Goal: Task Accomplishment & Management: Manage account settings

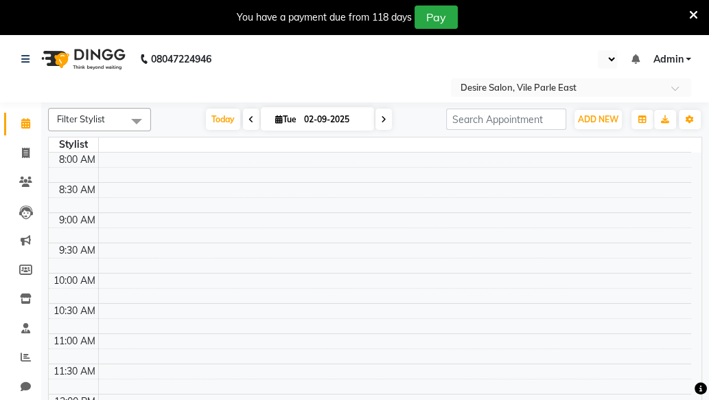
select select "en"
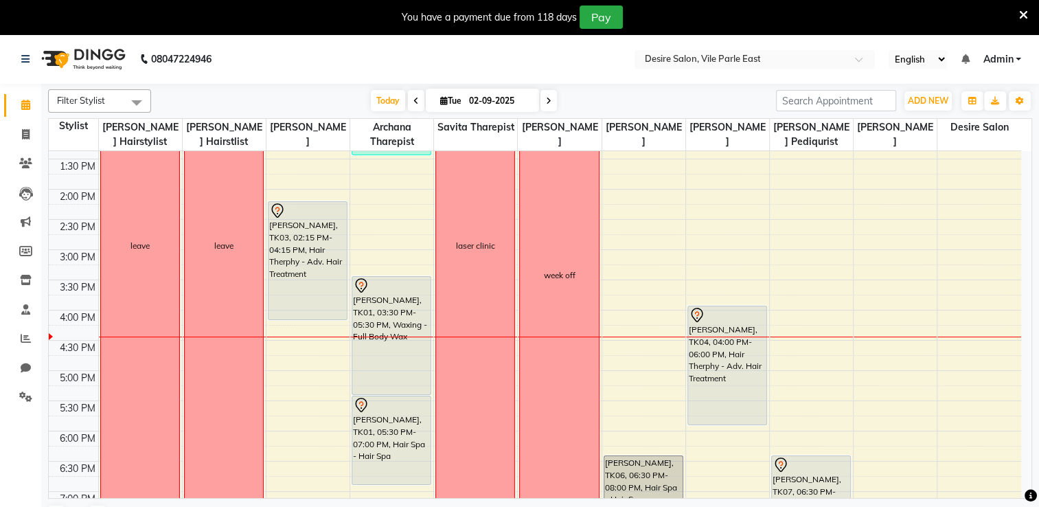
scroll to position [346, 0]
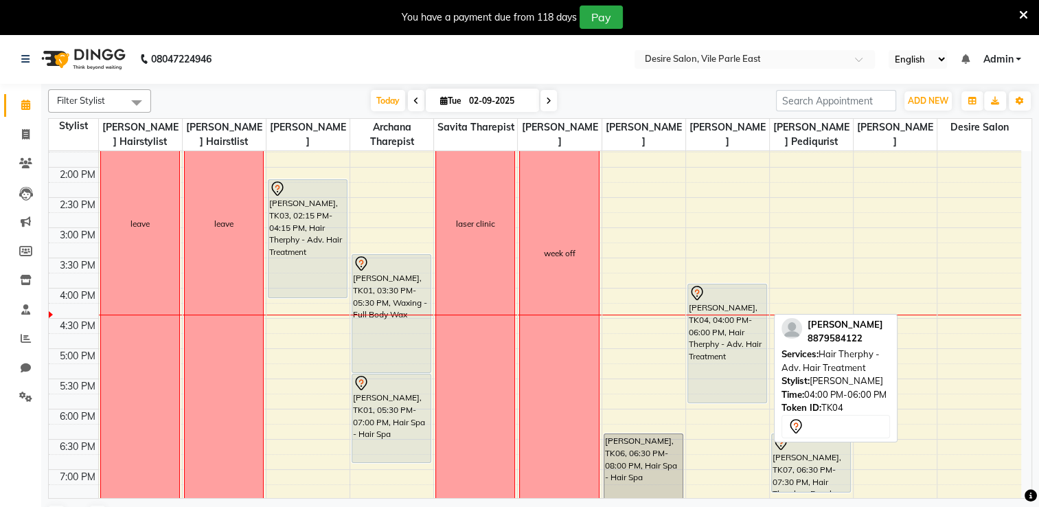
click at [709, 338] on div "[PERSON_NAME], TK04, 04:00 PM-06:00 PM, Hair Therphy - Adv. Hair Treatment" at bounding box center [727, 343] width 78 height 118
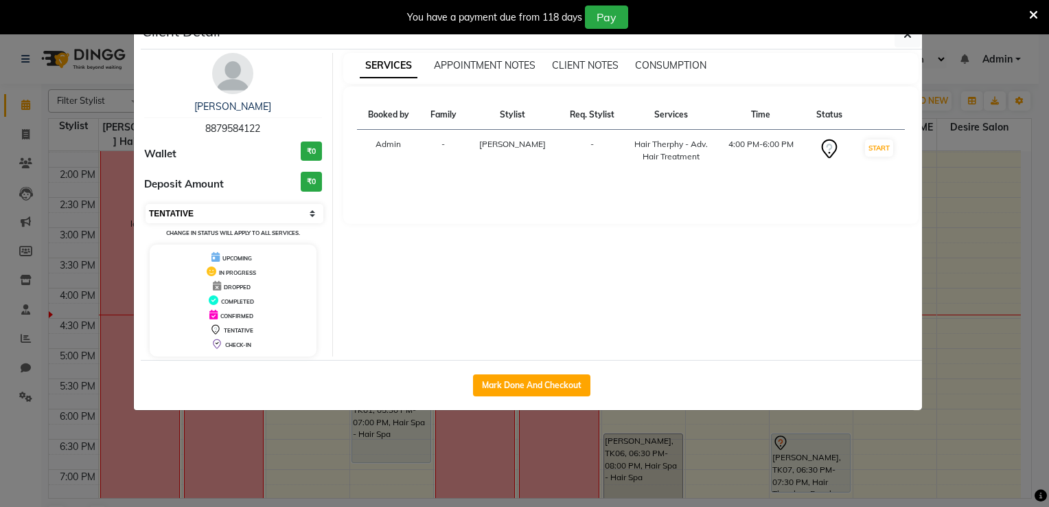
click at [201, 207] on select "Select IN SERVICE CONFIRMED TENTATIVE CHECK IN MARK DONE DROPPED UPCOMING" at bounding box center [235, 213] width 178 height 19
select select "8"
click at [146, 204] on select "Select IN SERVICE CONFIRMED TENTATIVE CHECK IN MARK DONE DROPPED UPCOMING" at bounding box center [235, 213] width 178 height 19
click at [709, 41] on button "button" at bounding box center [908, 34] width 26 height 26
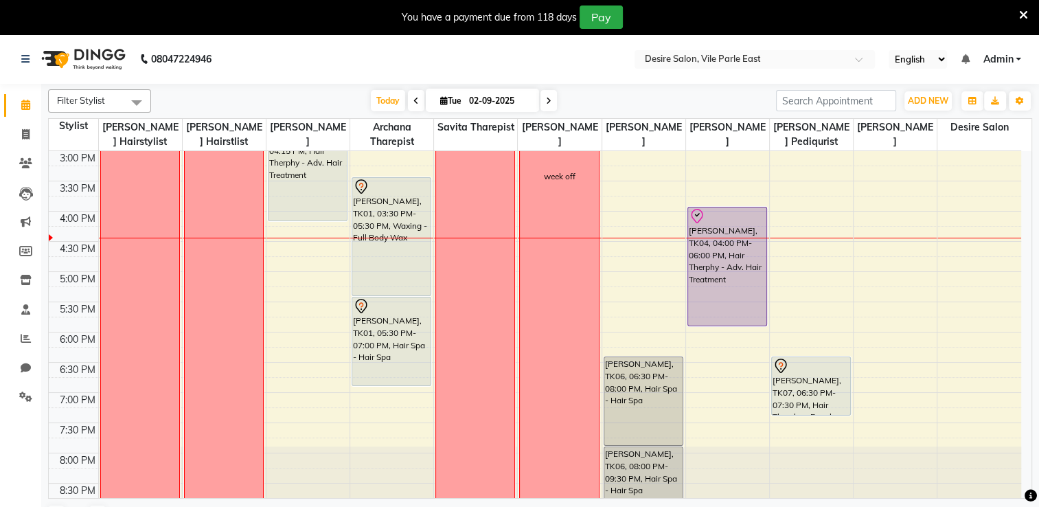
scroll to position [490, 0]
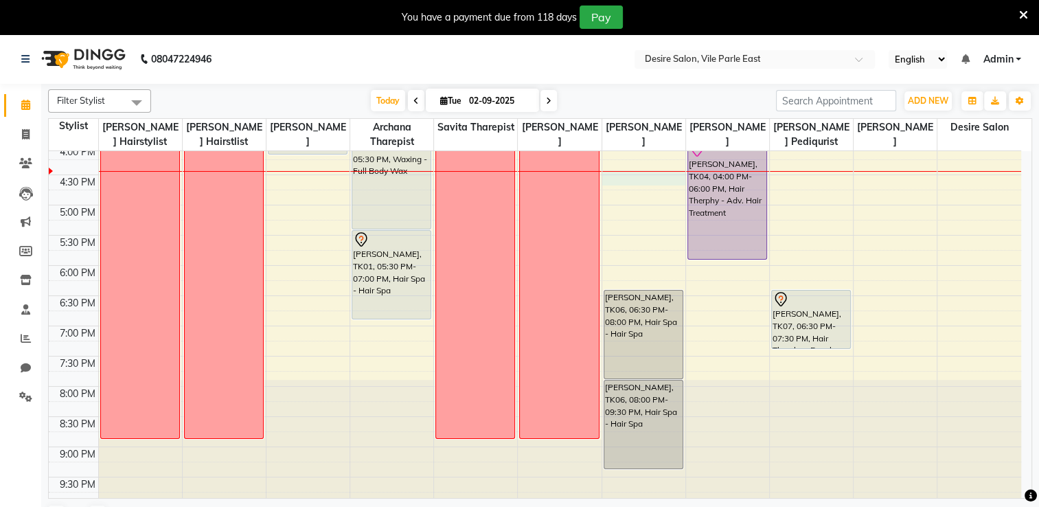
click at [615, 174] on div "8:00 AM 8:30 AM 9:00 AM 9:30 AM 10:00 AM 10:30 AM 11:00 AM 11:30 AM 12:00 PM 12…" at bounding box center [535, 83] width 972 height 845
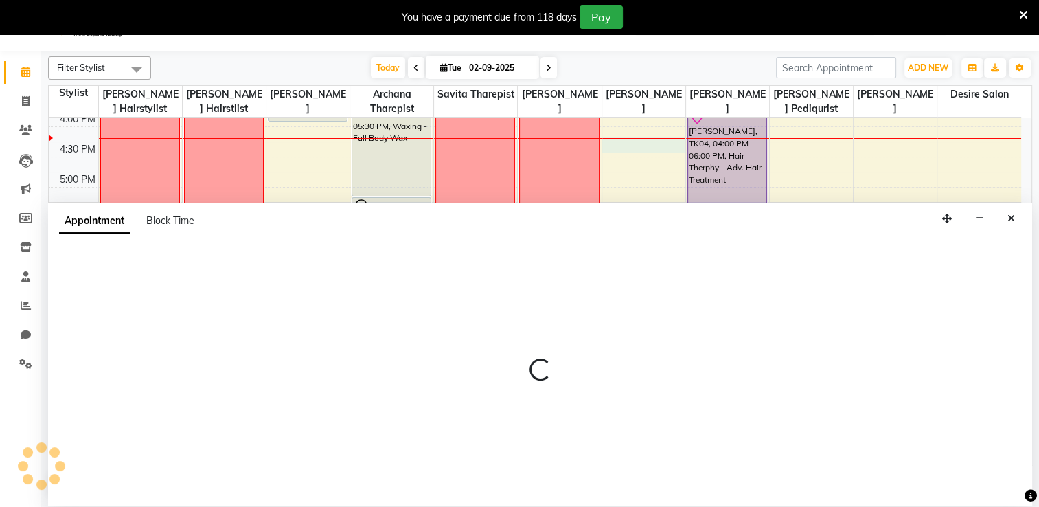
scroll to position [34, 0]
select select "75802"
select select "tentative"
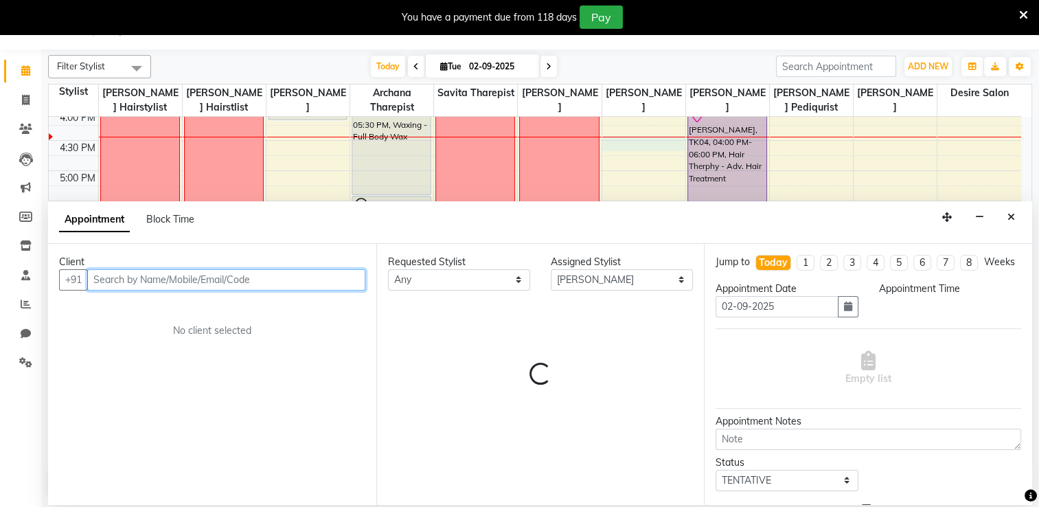
select select "990"
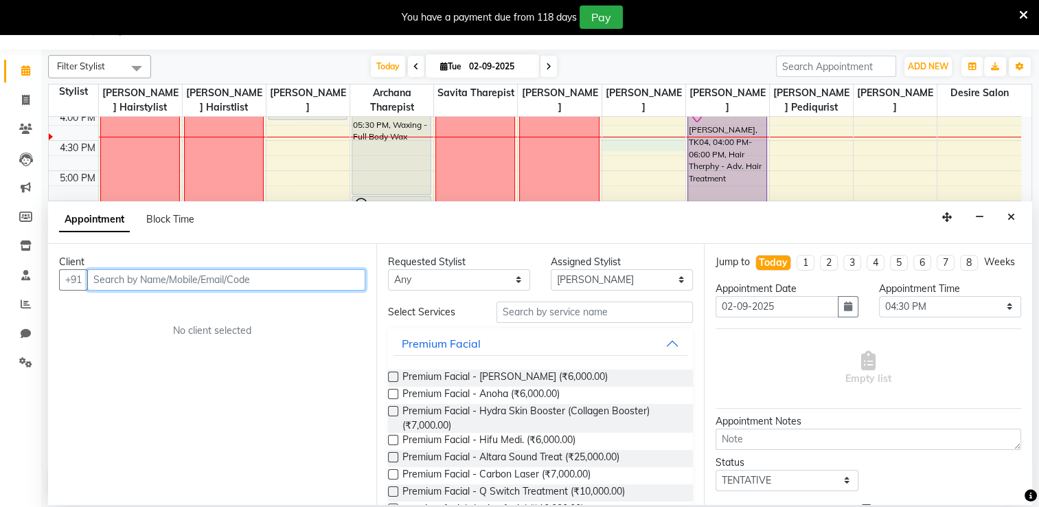
click at [174, 279] on input "text" at bounding box center [226, 279] width 278 height 21
type input "l"
type input "L"
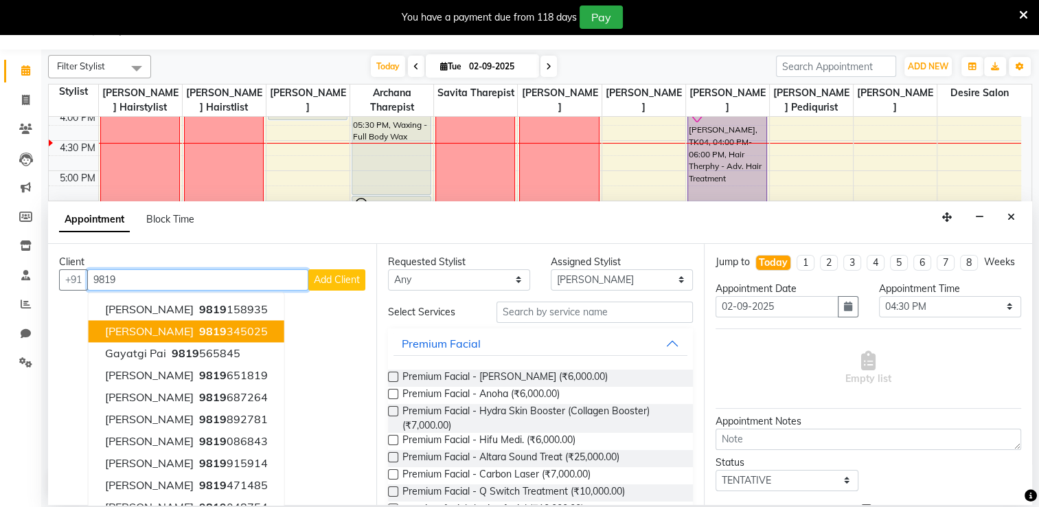
click at [199, 335] on span "9819" at bounding box center [212, 331] width 27 height 14
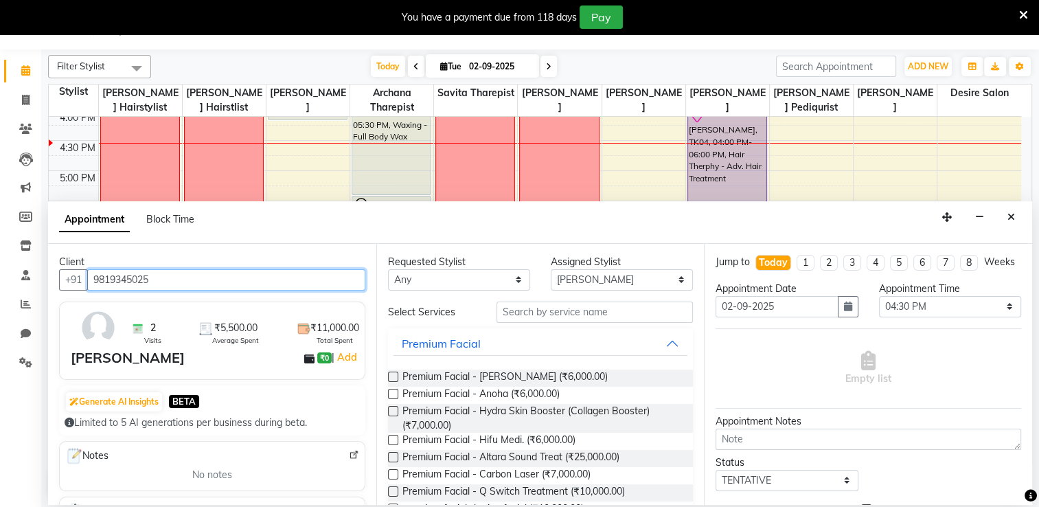
type input "9819345025"
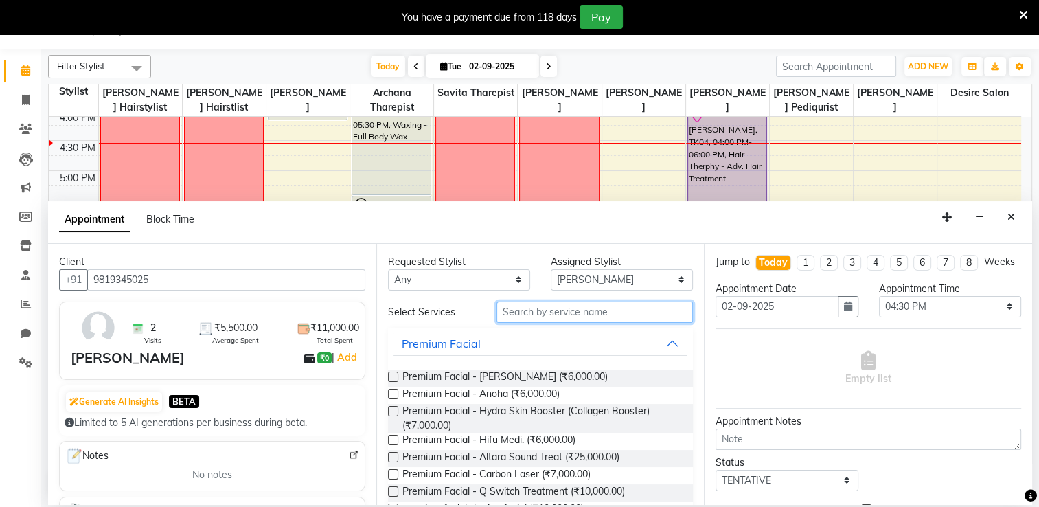
click at [578, 312] on input "text" at bounding box center [594, 311] width 196 height 21
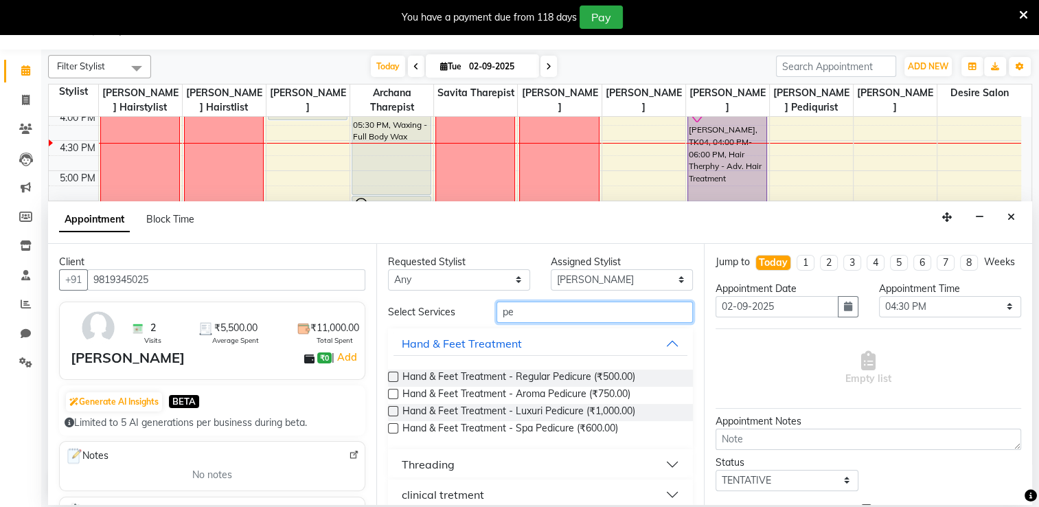
type input "pe"
click at [391, 376] on label at bounding box center [393, 376] width 10 height 10
click at [391, 376] on input "checkbox" at bounding box center [392, 378] width 9 height 9
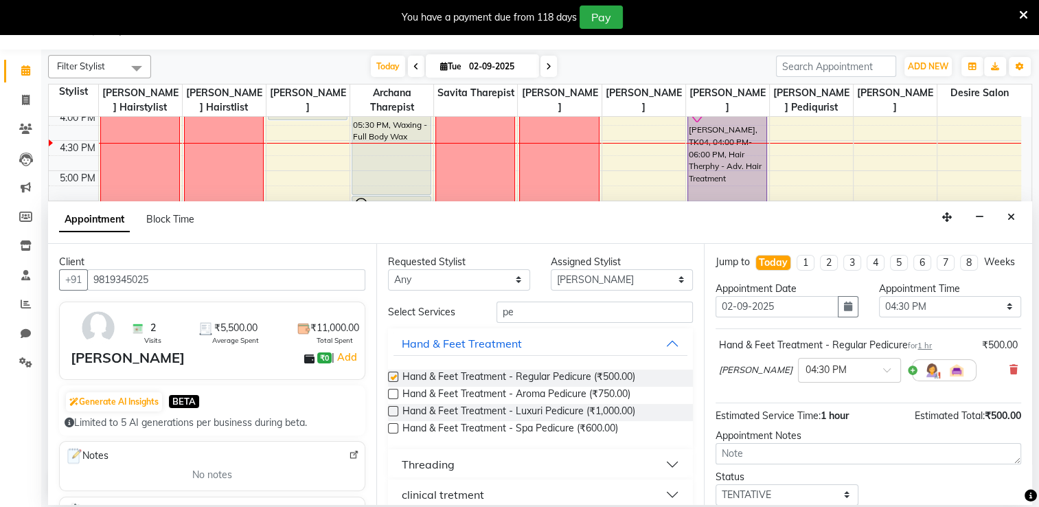
checkbox input "false"
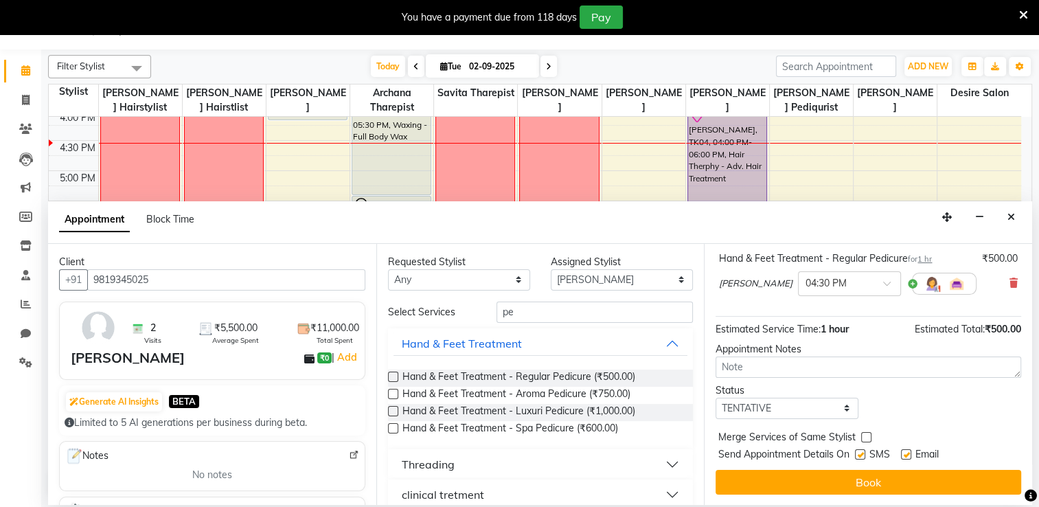
scroll to position [99, 0]
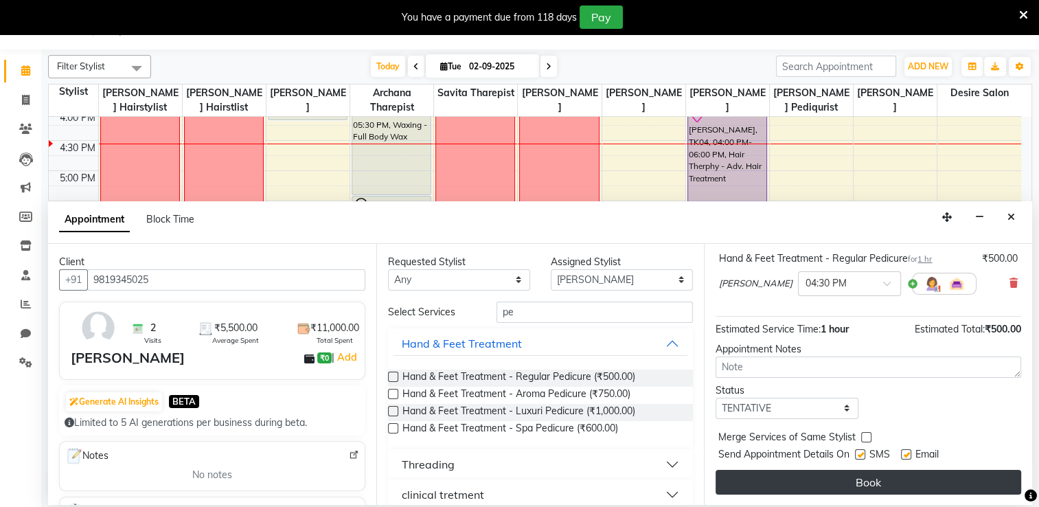
click at [709, 399] on button "Book" at bounding box center [869, 482] width 306 height 25
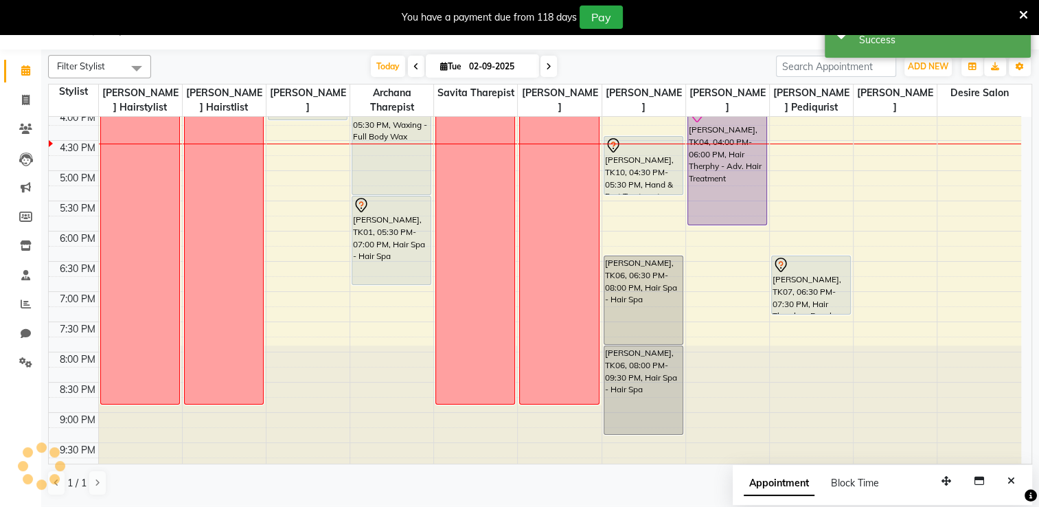
scroll to position [0, 0]
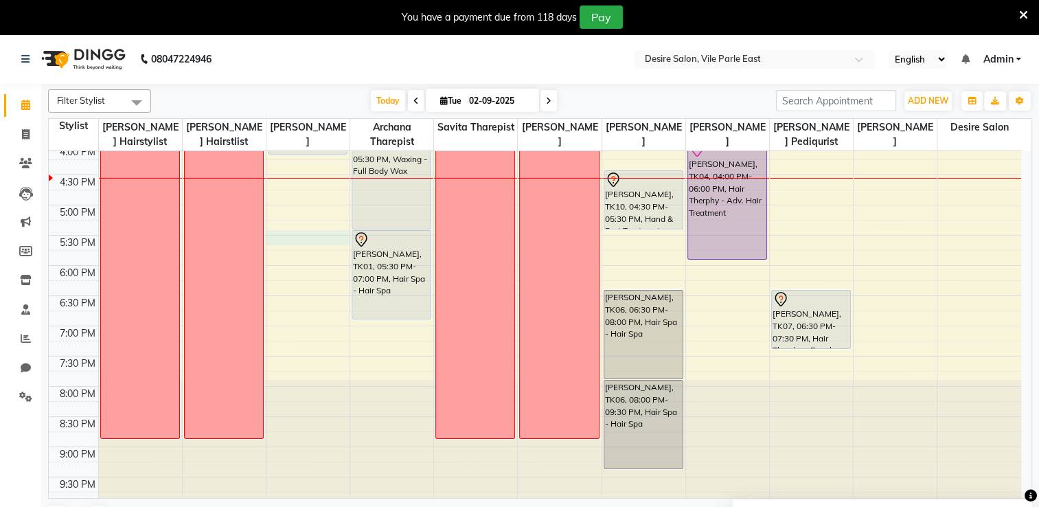
click at [268, 240] on div "8:00 AM 8:30 AM 9:00 AM 9:30 AM 10:00 AM 10:30 AM 11:00 AM 11:30 AM 12:00 PM 12…" at bounding box center [535, 83] width 972 height 845
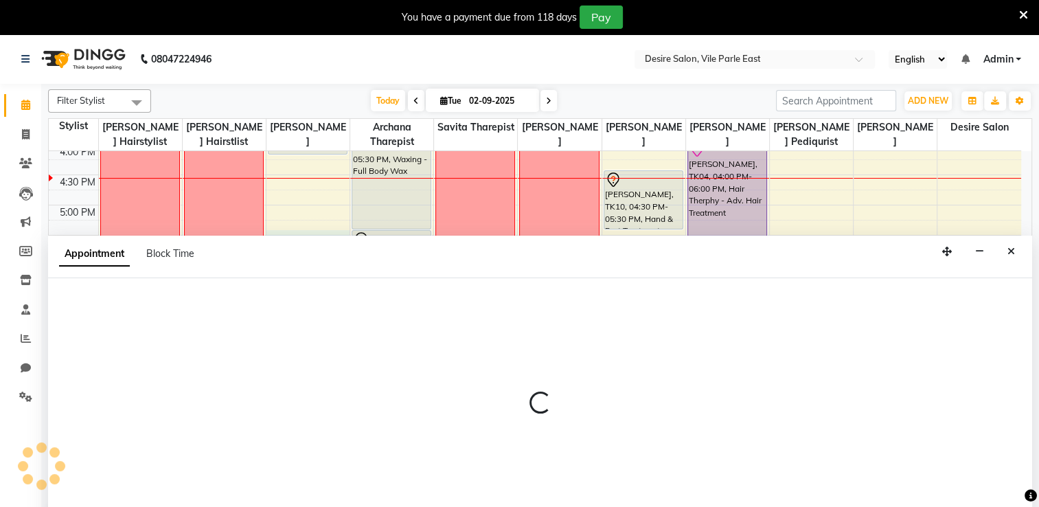
scroll to position [34, 0]
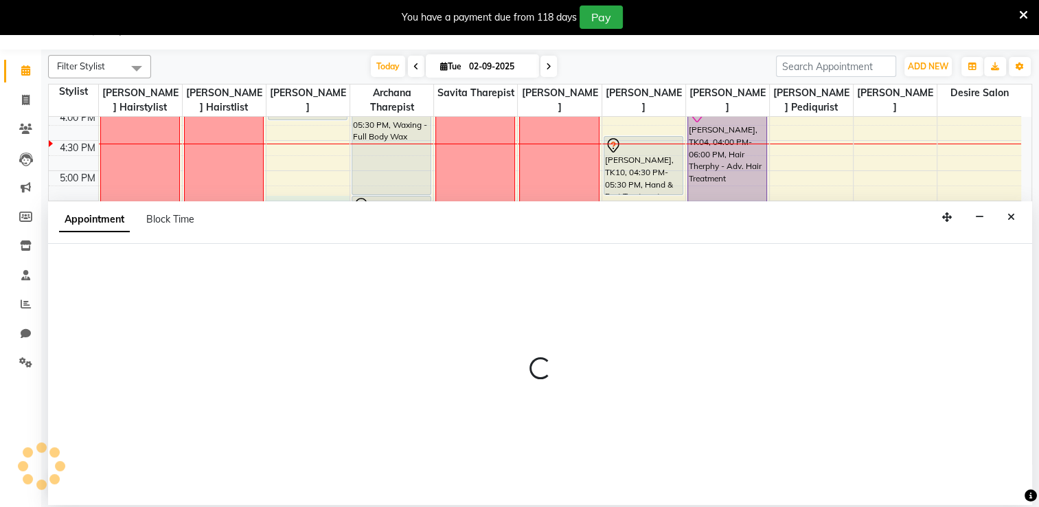
select select "74553"
select select "1050"
select select "tentative"
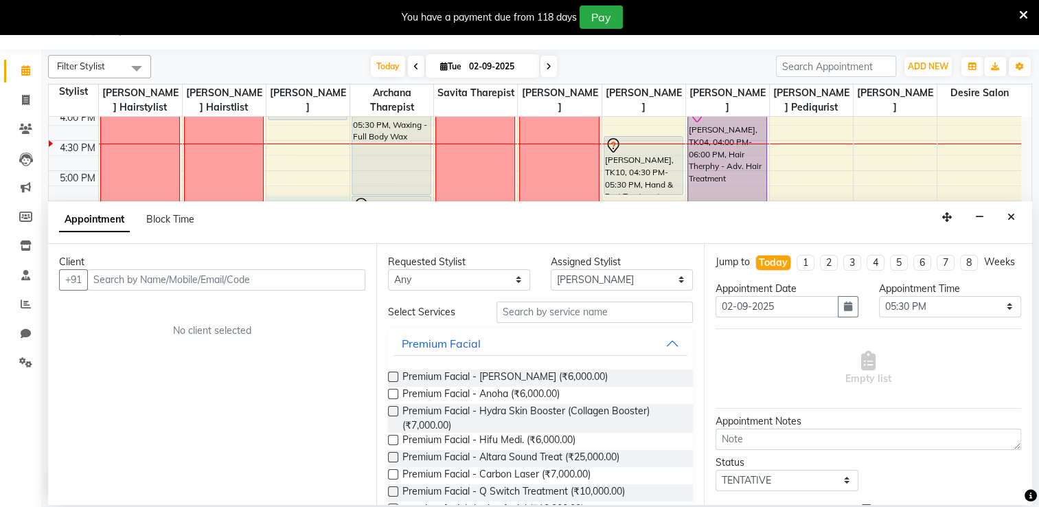
click at [184, 271] on input "text" at bounding box center [226, 279] width 278 height 21
click at [709, 220] on icon "Close" at bounding box center [1011, 217] width 8 height 10
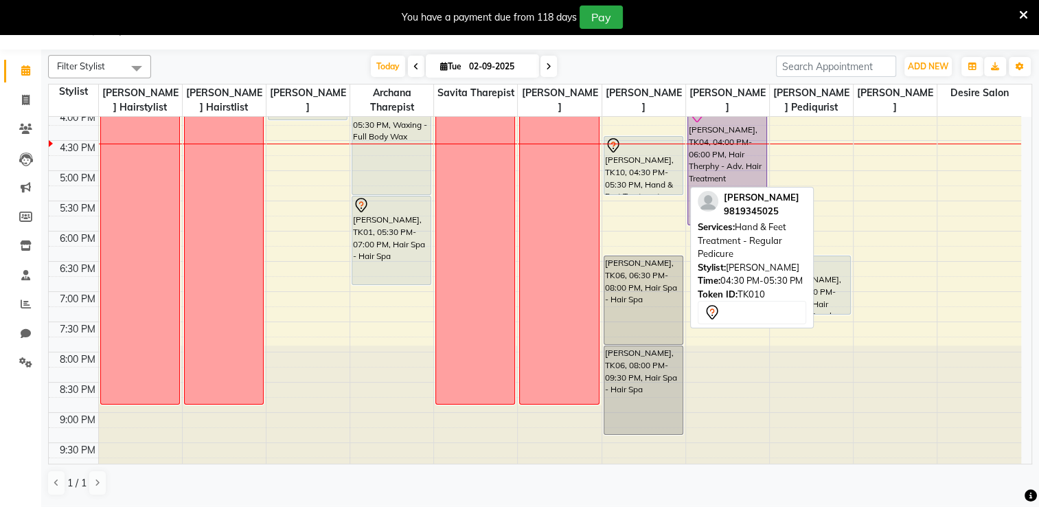
click at [623, 155] on div "[PERSON_NAME], TK10, 04:30 PM-05:30 PM, Hand & Feet Treatment - Regular Pedicure" at bounding box center [643, 166] width 78 height 58
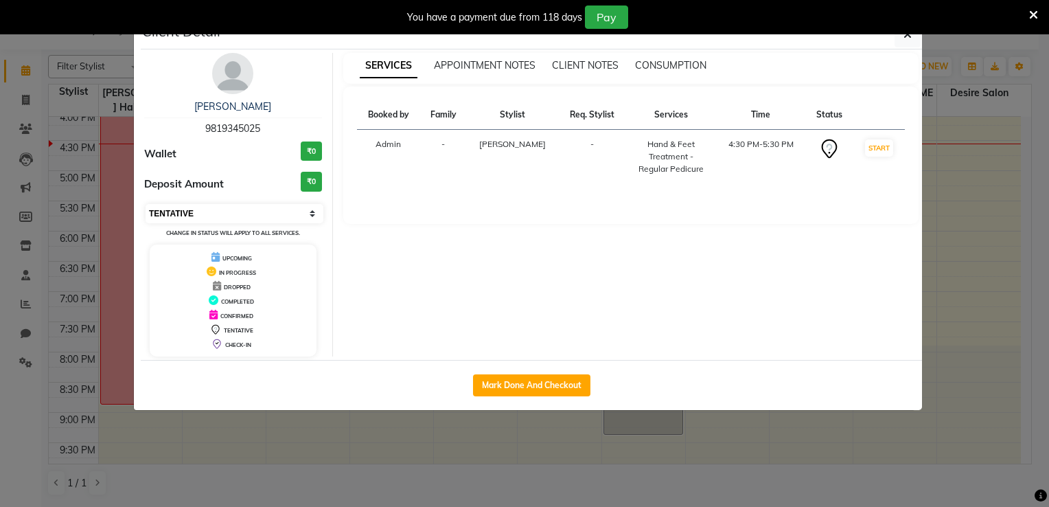
click at [247, 215] on select "Select IN SERVICE CONFIRMED TENTATIVE CHECK IN MARK DONE DROPPED UPCOMING" at bounding box center [235, 213] width 178 height 19
select select "8"
click at [146, 204] on select "Select IN SERVICE CONFIRMED TENTATIVE CHECK IN MARK DONE DROPPED UPCOMING" at bounding box center [235, 213] width 178 height 19
click at [709, 40] on button "button" at bounding box center [908, 34] width 26 height 26
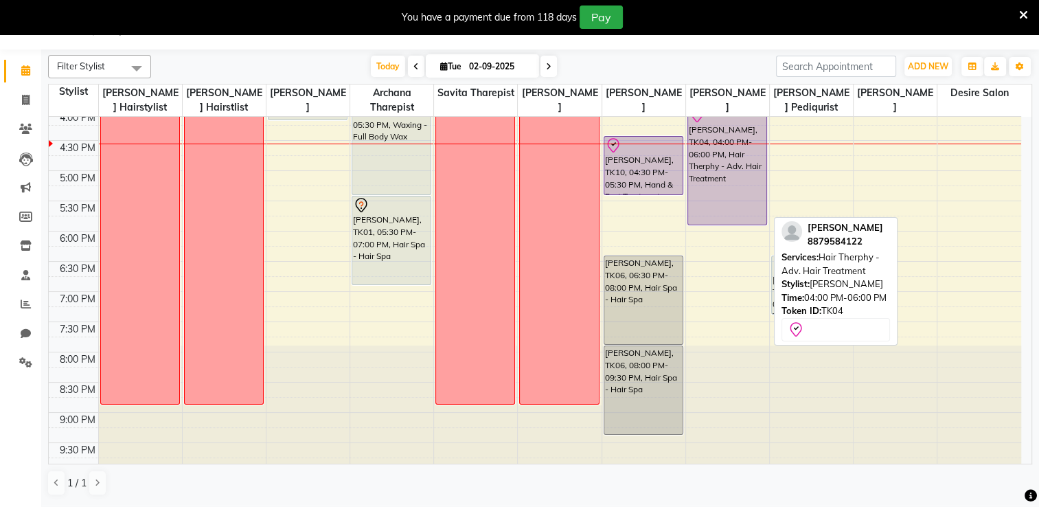
click at [698, 132] on div "[PERSON_NAME], TK04, 04:00 PM-06:00 PM, Hair Therphy - Adv. Hair Treatment" at bounding box center [727, 165] width 78 height 118
select select "8"
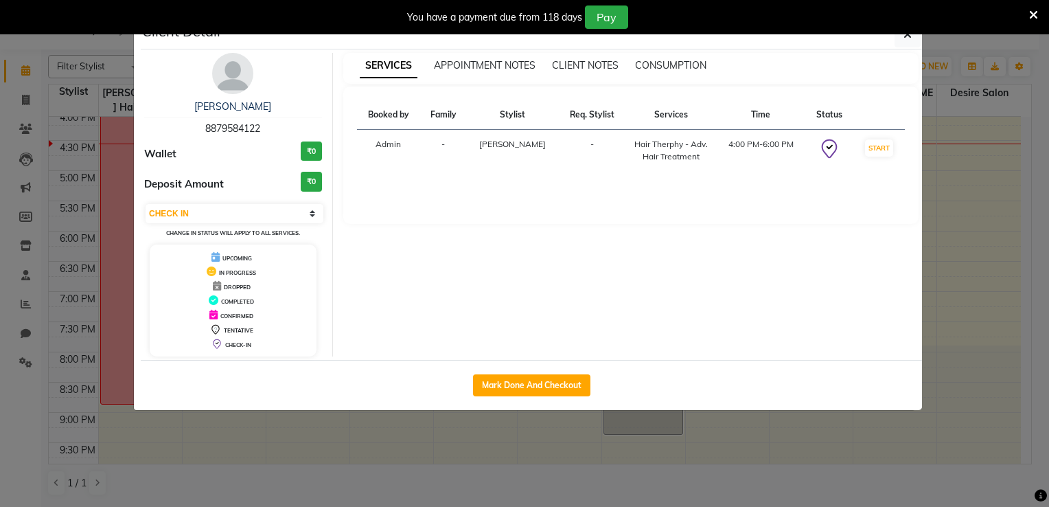
click at [681, 157] on div "Hair Therphy - Adv. Hair Treatment" at bounding box center [671, 150] width 74 height 25
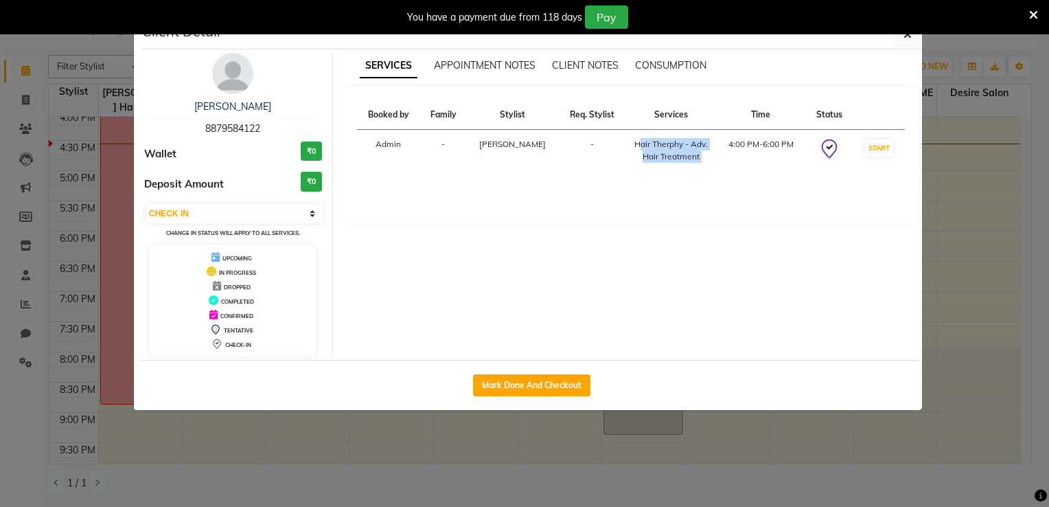
click at [681, 157] on div "Hair Therphy - Adv. Hair Treatment" at bounding box center [671, 150] width 74 height 25
click at [553, 381] on button "Mark Done And Checkout" at bounding box center [531, 385] width 117 height 22
select select "8076"
select select "service"
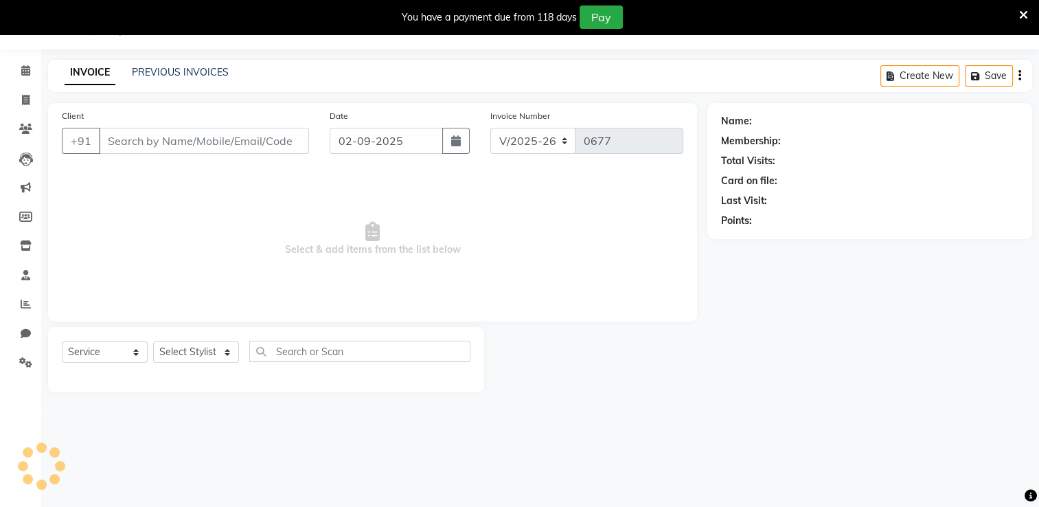
type input "8879584122"
select select "75801"
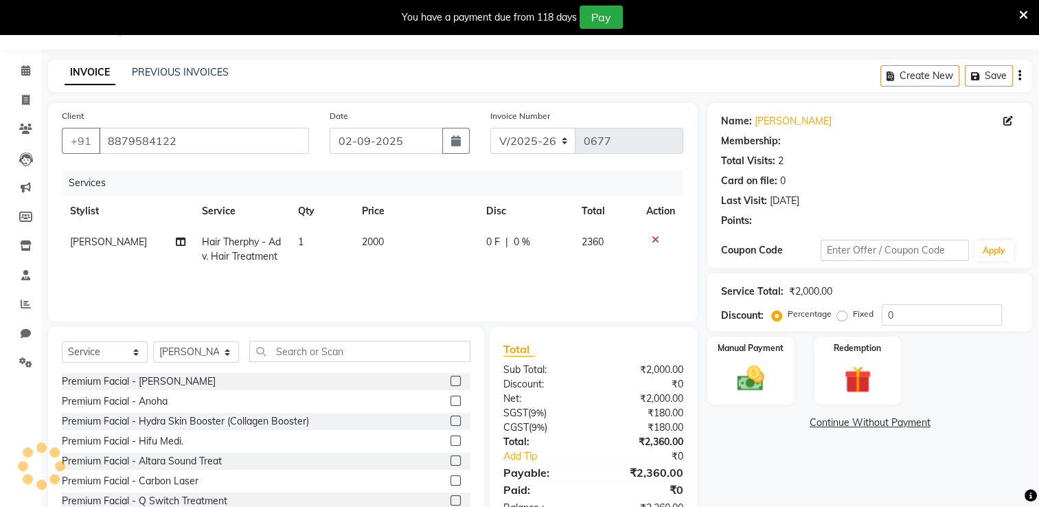
select select "1: Object"
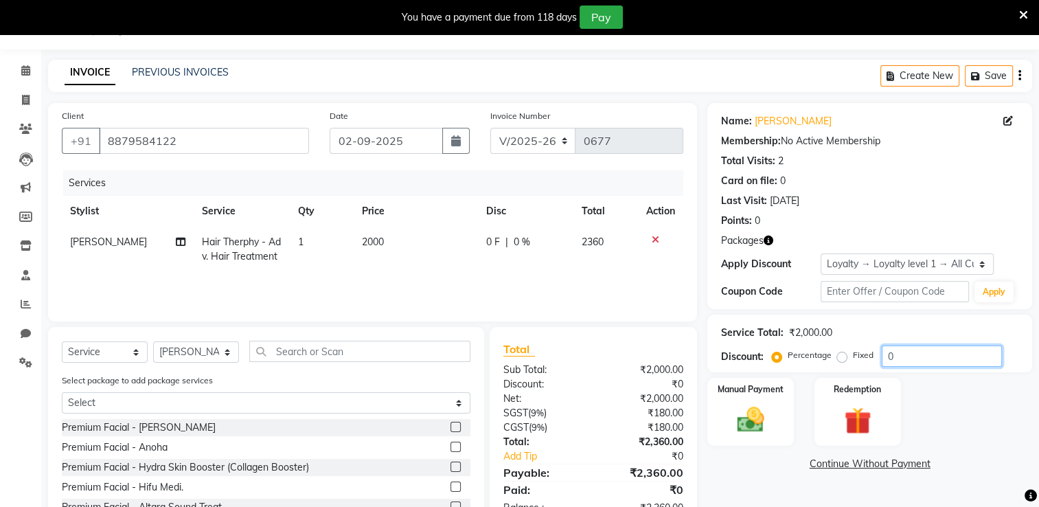
click at [709, 358] on input "0" at bounding box center [942, 355] width 120 height 21
click at [652, 240] on icon at bounding box center [656, 240] width 8 height 10
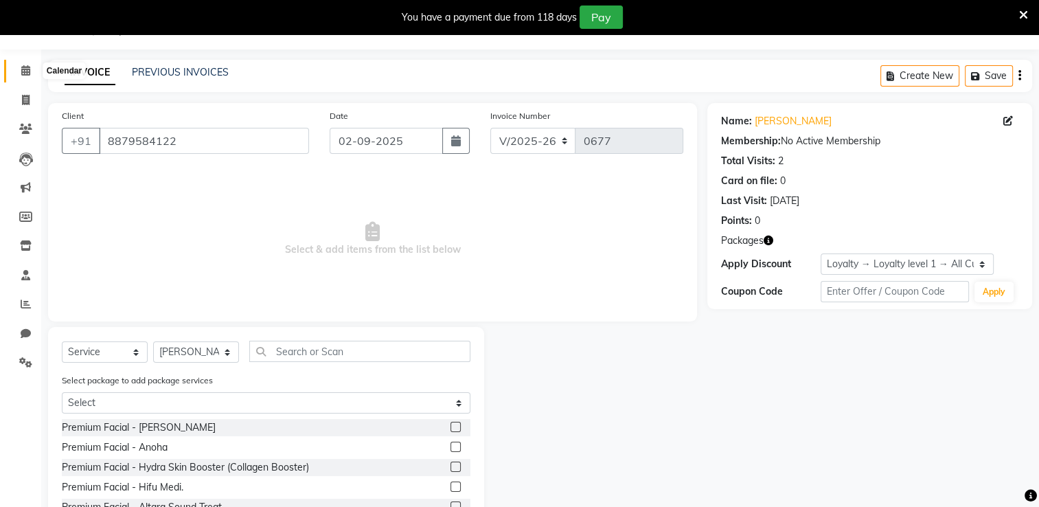
click at [25, 72] on icon at bounding box center [25, 70] width 9 height 10
click at [25, 76] on icon at bounding box center [25, 70] width 9 height 10
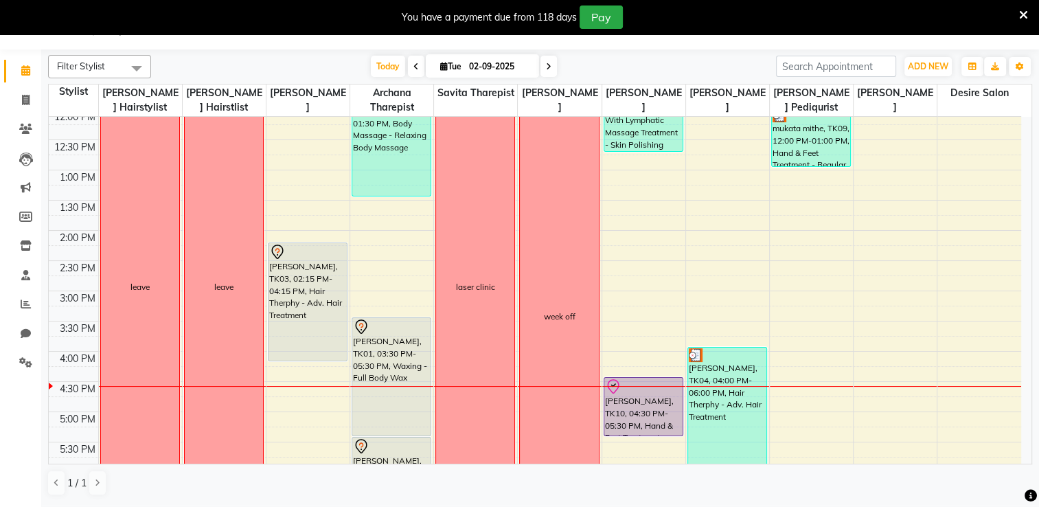
scroll to position [253, 0]
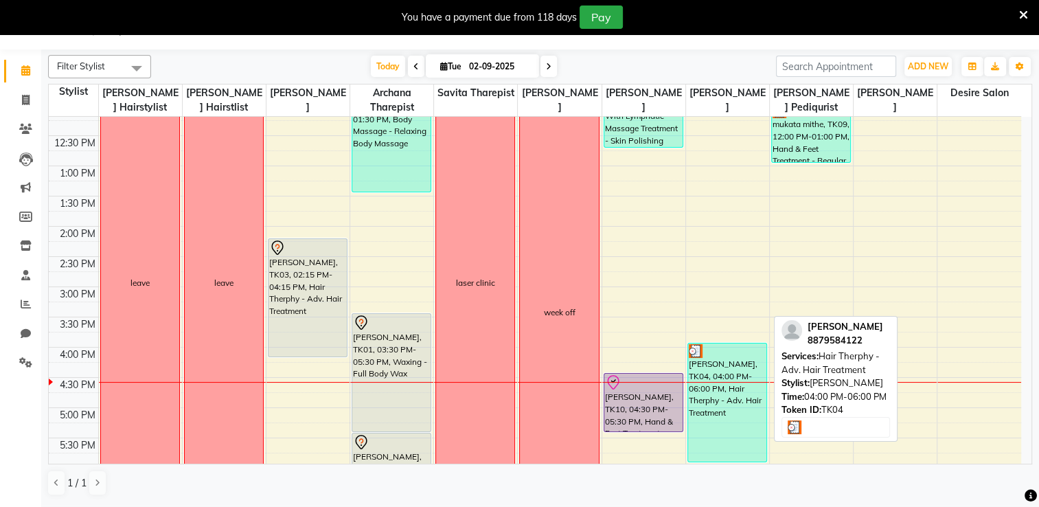
click at [709, 390] on div "[PERSON_NAME], TK04, 04:00 PM-06:00 PM, Hair Therphy - Adv. Hair Treatment" at bounding box center [727, 402] width 78 height 118
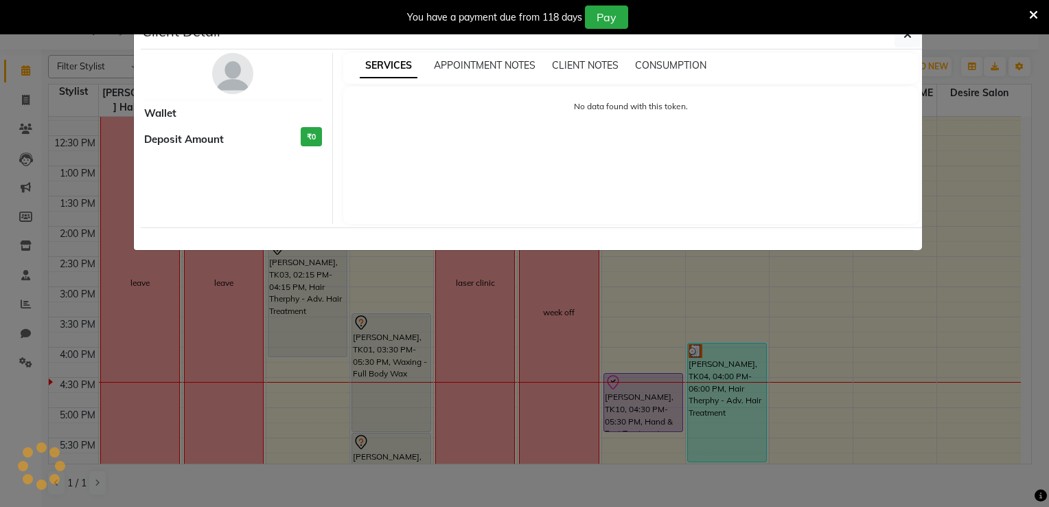
select select "3"
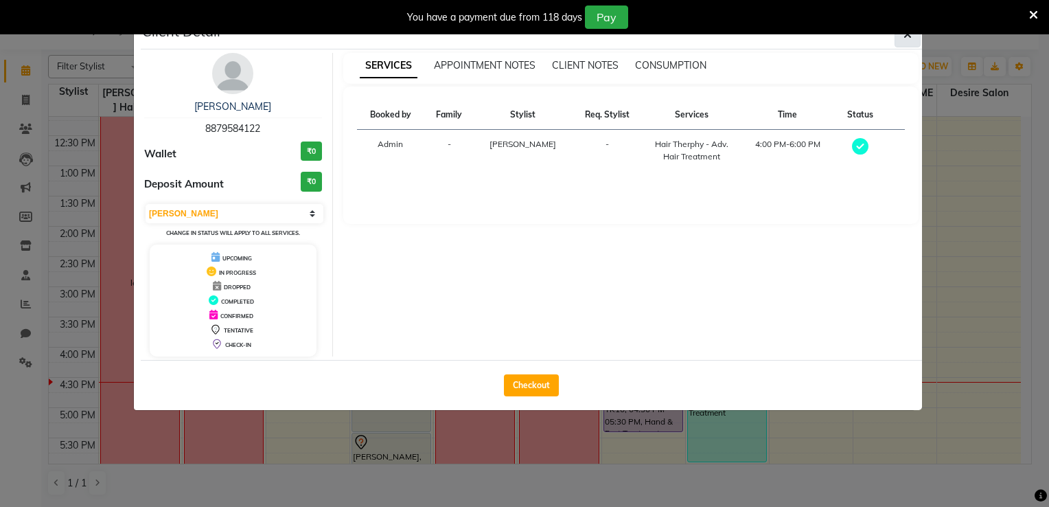
click at [709, 37] on icon "button" at bounding box center [908, 34] width 8 height 11
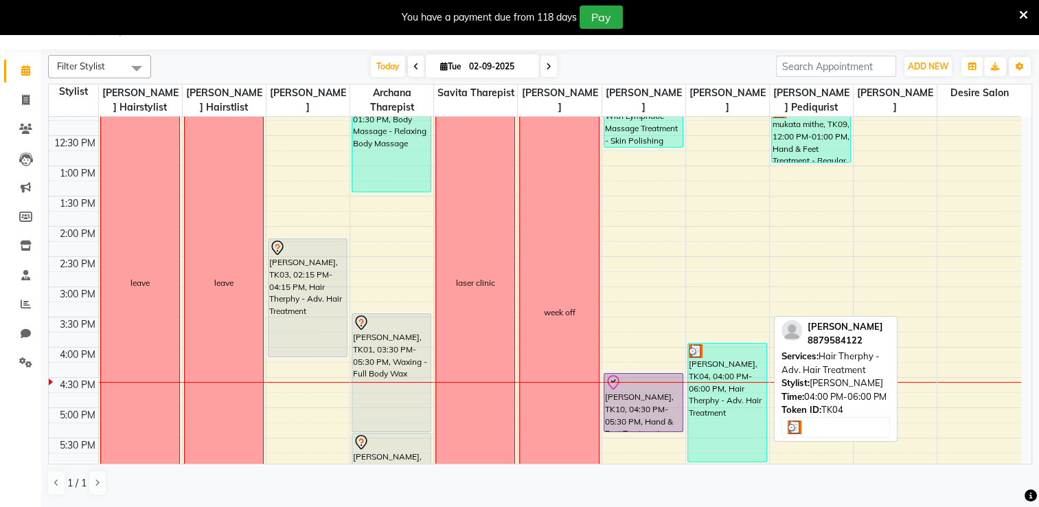
click at [709, 397] on div "[PERSON_NAME], TK04, 04:00 PM-06:00 PM, Hair Therphy - Adv. Hair Treatment" at bounding box center [727, 402] width 78 height 118
select select "3"
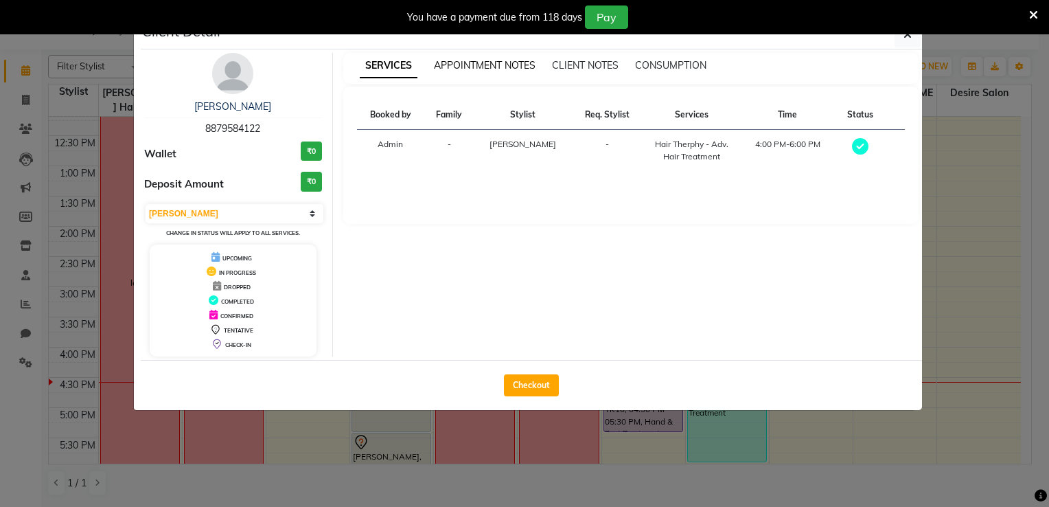
click at [493, 62] on span "APPOINTMENT NOTES" at bounding box center [485, 65] width 102 height 12
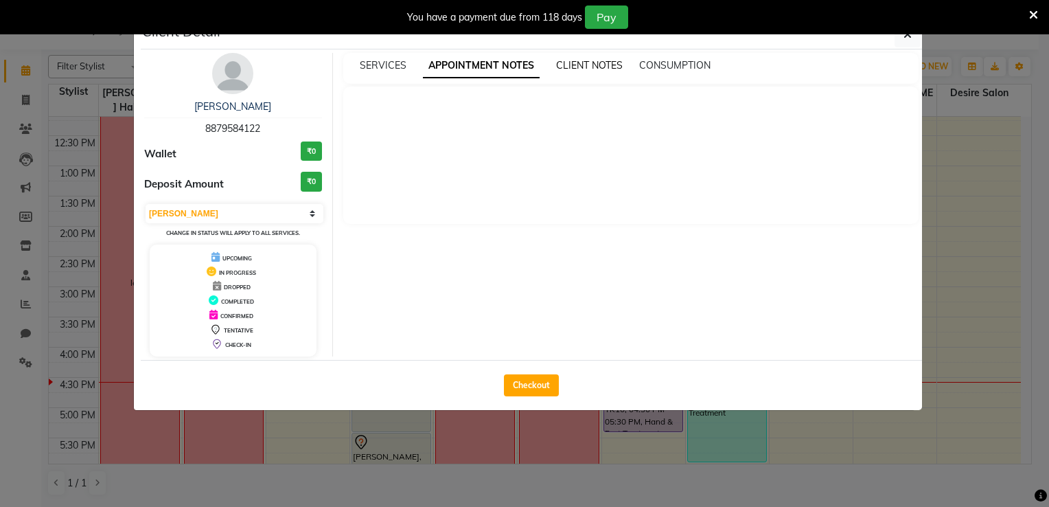
click at [575, 69] on span "CLIENT NOTES" at bounding box center [589, 65] width 67 height 12
click at [670, 61] on span "CONSUMPTION" at bounding box center [673, 65] width 71 height 12
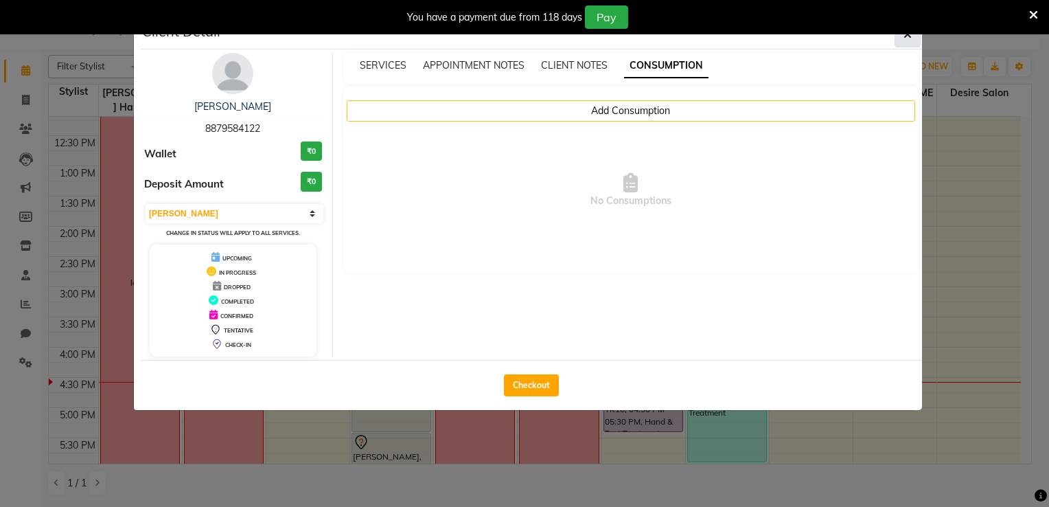
click at [709, 39] on icon "button" at bounding box center [908, 34] width 8 height 11
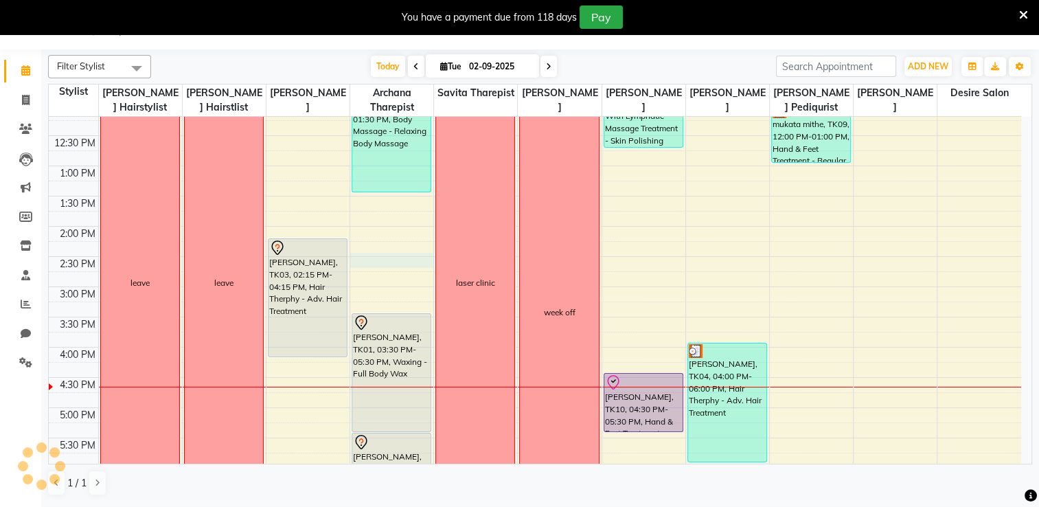
click at [386, 257] on div "8:00 AM 8:30 AM 9:00 AM 9:30 AM 10:00 AM 10:30 AM 11:00 AM 11:30 AM 12:00 PM 12…" at bounding box center [535, 286] width 972 height 845
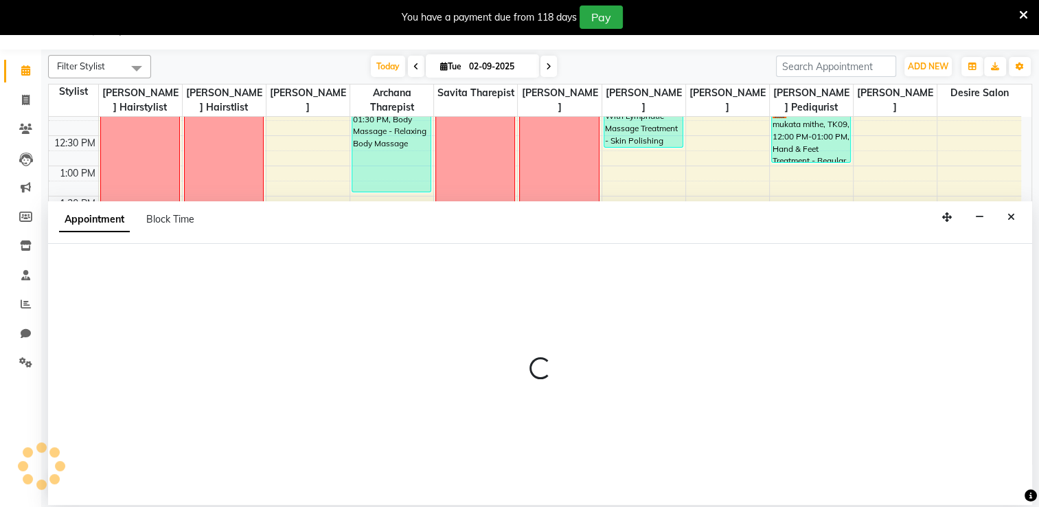
select select "74552"
select select "870"
select select "tentative"
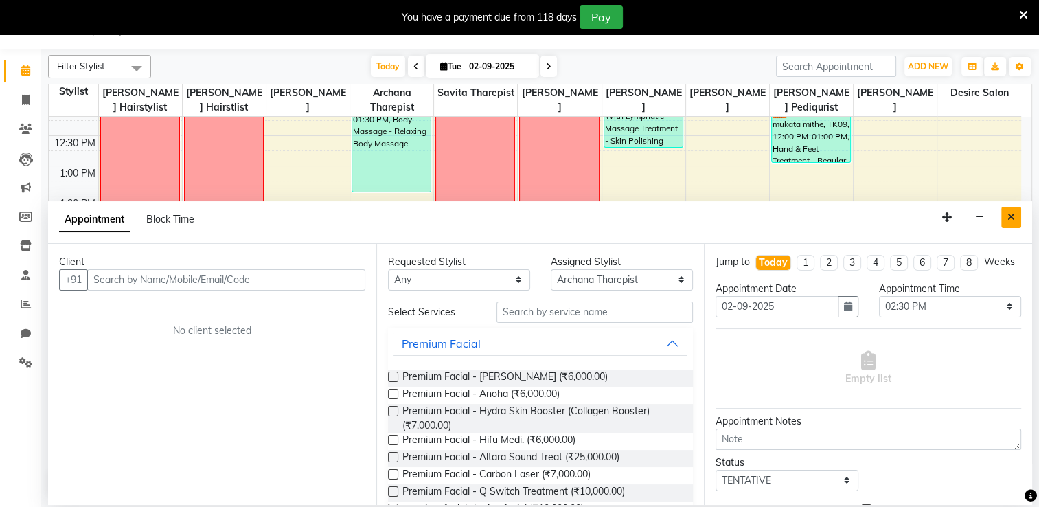
click at [709, 207] on button "Close" at bounding box center [1011, 217] width 20 height 21
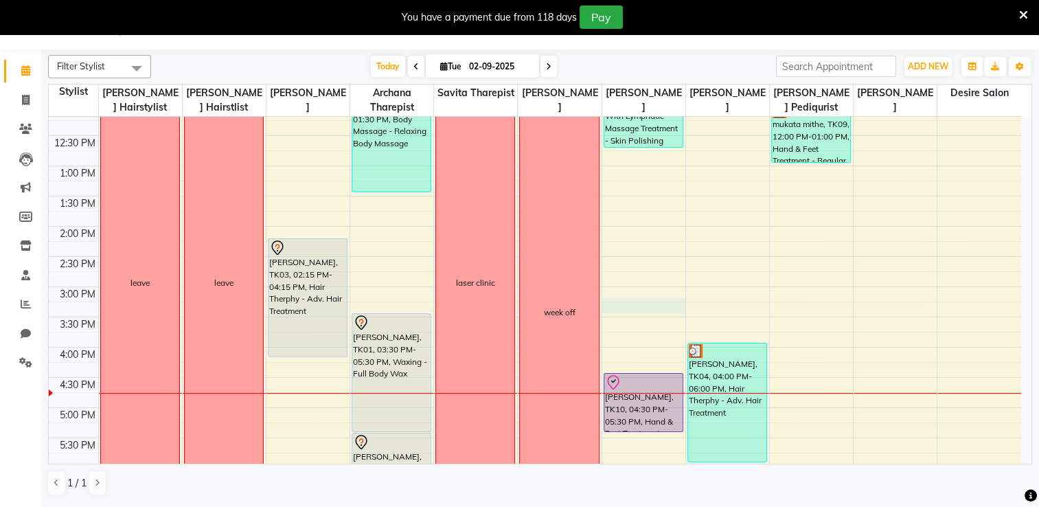
click at [609, 299] on div "8:00 AM 8:30 AM 9:00 AM 9:30 AM 10:00 AM 10:30 AM 11:00 AM 11:30 AM 12:00 PM 12…" at bounding box center [535, 286] width 972 height 845
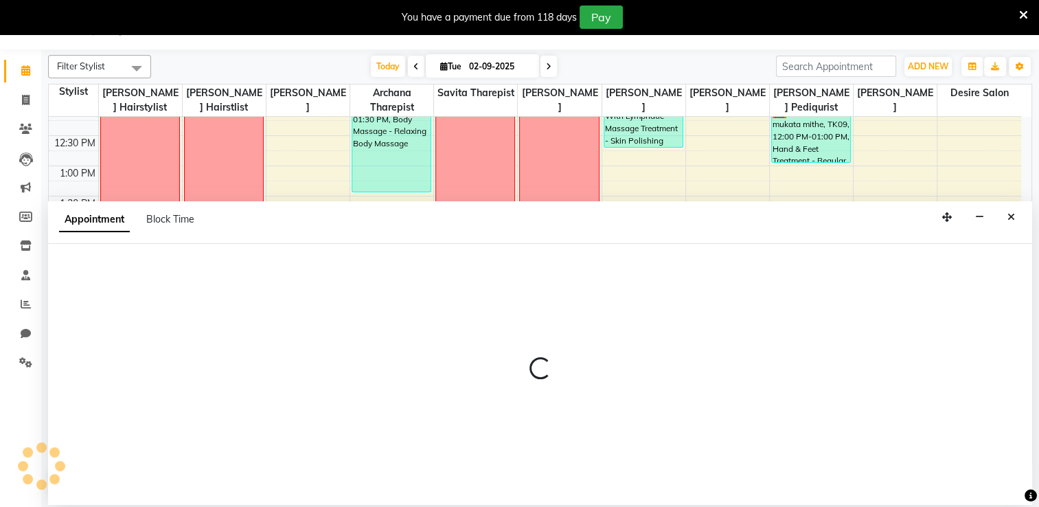
select select "75802"
select select "915"
select select "tentative"
